Goal: Transaction & Acquisition: Purchase product/service

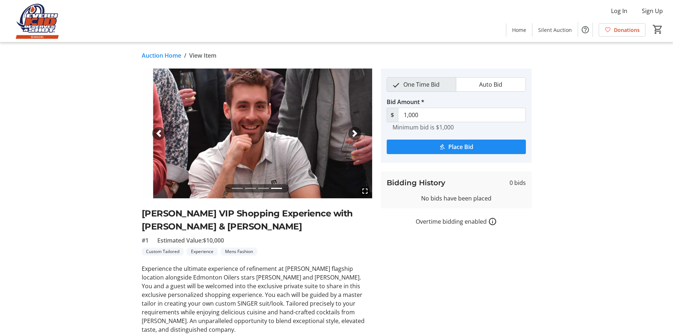
click at [158, 57] on link "Auction Home" at bounding box center [162, 55] width 40 height 9
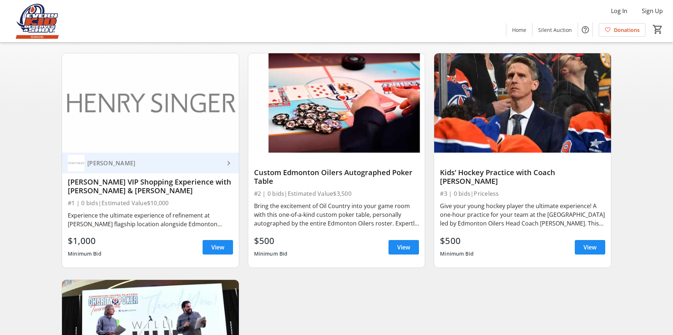
scroll to position [145, 0]
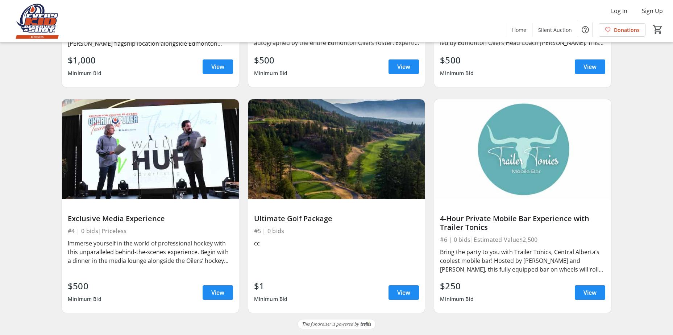
scroll to position [239, 0]
click at [585, 292] on span "View" at bounding box center [590, 292] width 13 height 9
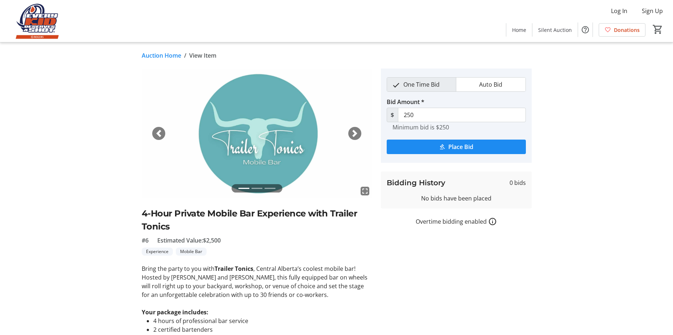
click at [350, 133] on div "Next" at bounding box center [354, 133] width 13 height 13
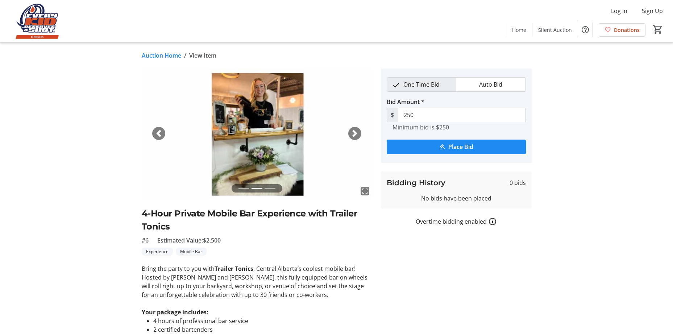
click at [352, 133] on span "button" at bounding box center [354, 133] width 7 height 7
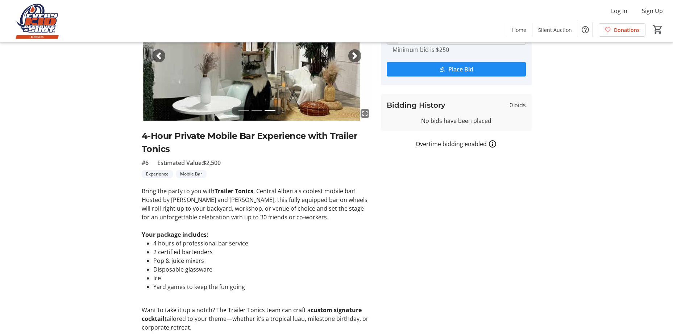
scroll to position [36, 0]
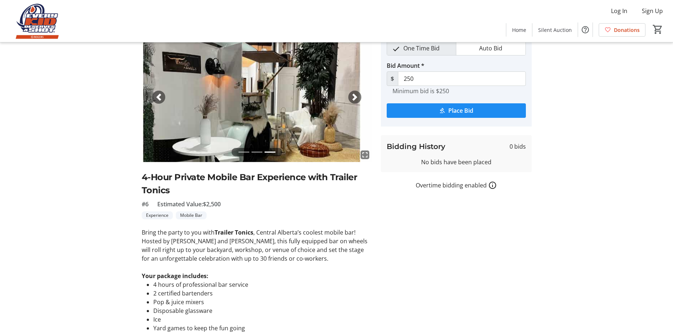
type input "500"
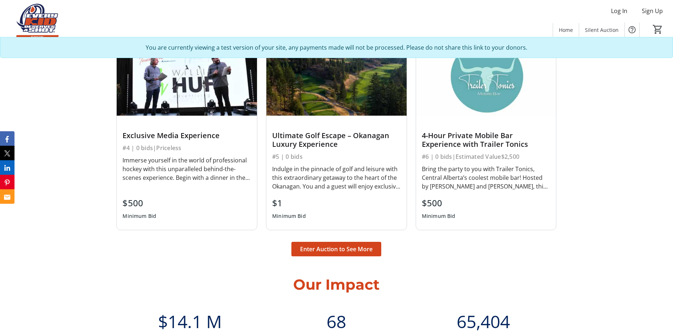
scroll to position [834, 0]
click at [484, 189] on div "Bring the party to you with Trailer Tonics, Central Alberta’s coolest mobile ba…" at bounding box center [486, 177] width 129 height 26
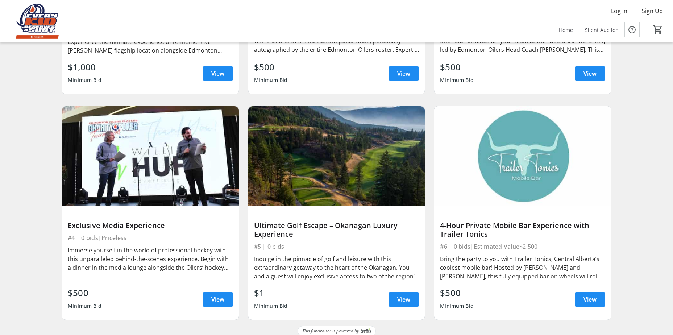
scroll to position [239, 0]
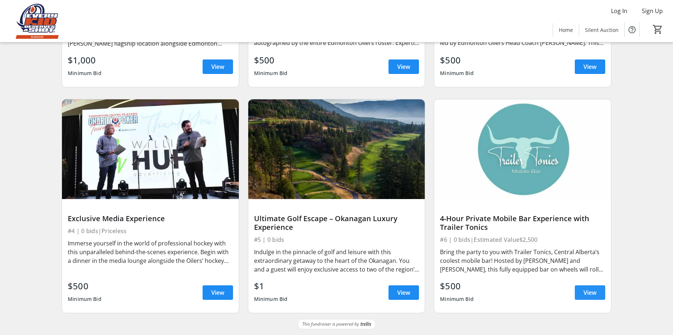
click at [581, 294] on span at bounding box center [590, 292] width 30 height 17
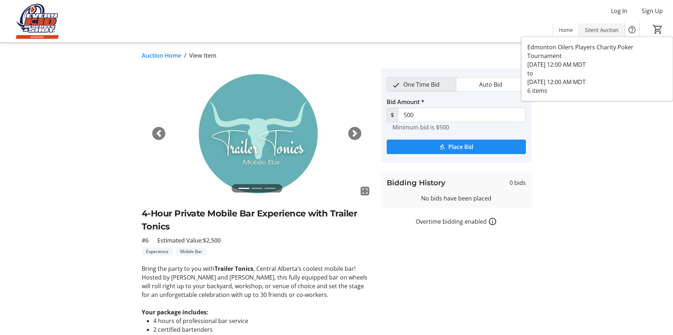
click at [599, 31] on span "Silent Auction" at bounding box center [602, 30] width 34 height 8
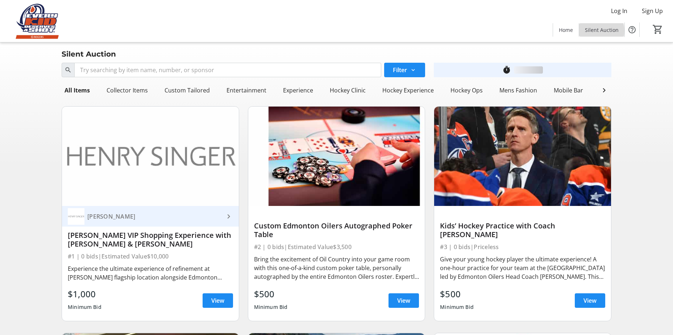
scroll to position [239, 0]
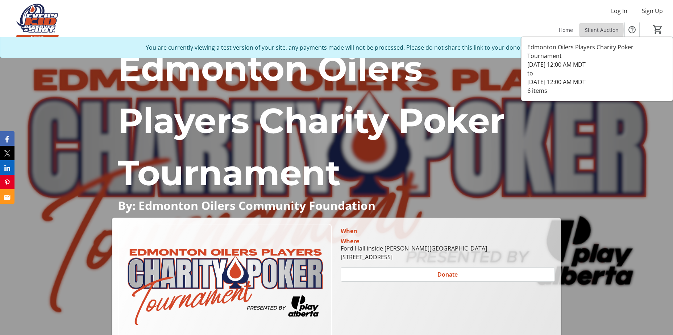
click at [584, 30] on span at bounding box center [601, 29] width 45 height 17
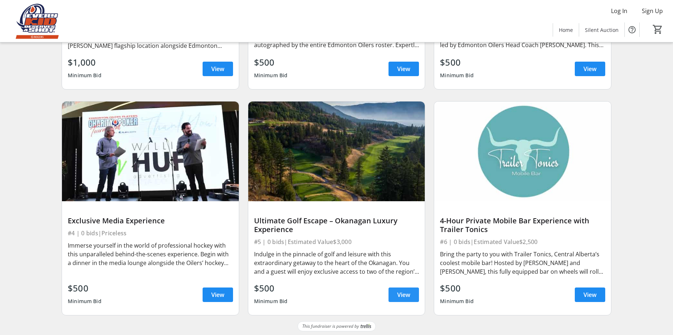
scroll to position [239, 0]
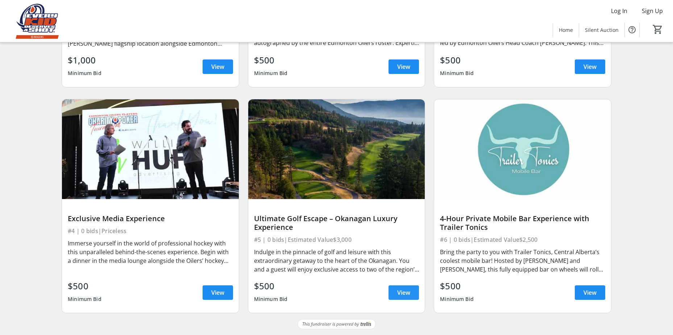
click at [406, 292] on span "View" at bounding box center [403, 292] width 13 height 9
